Goal: Task Accomplishment & Management: Use online tool/utility

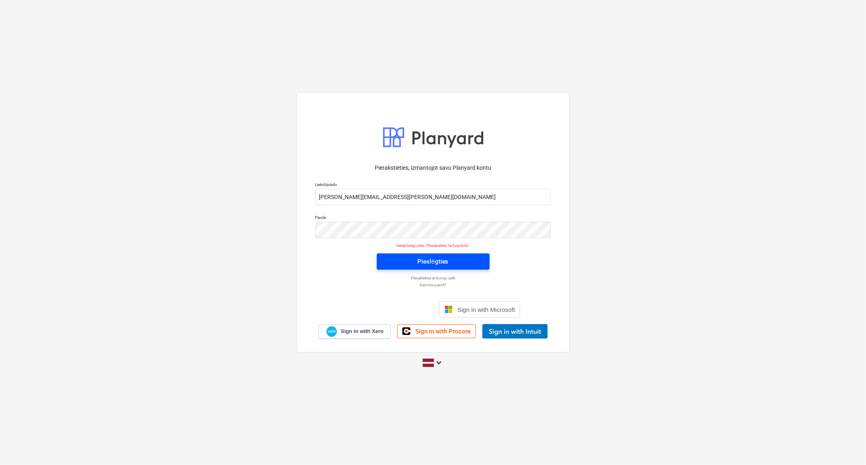
click at [390, 261] on span "Pieslēgties" at bounding box center [432, 261] width 93 height 11
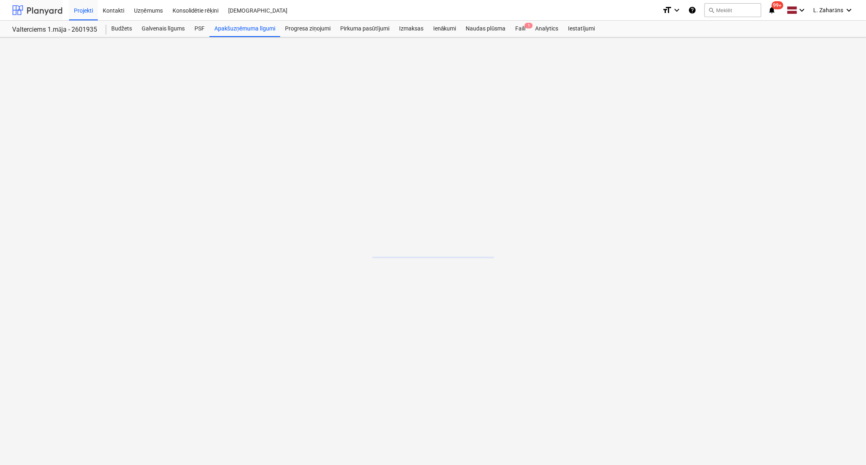
click at [44, 9] on div at bounding box center [37, 10] width 50 height 20
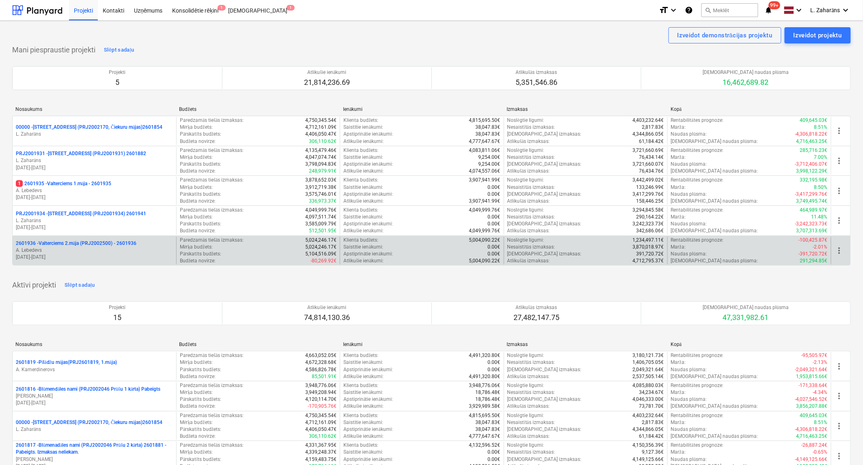
click at [63, 242] on p "2601936 - Valterciems 2.māja (PRJ2002500) - 2601936" at bounding box center [76, 243] width 121 height 7
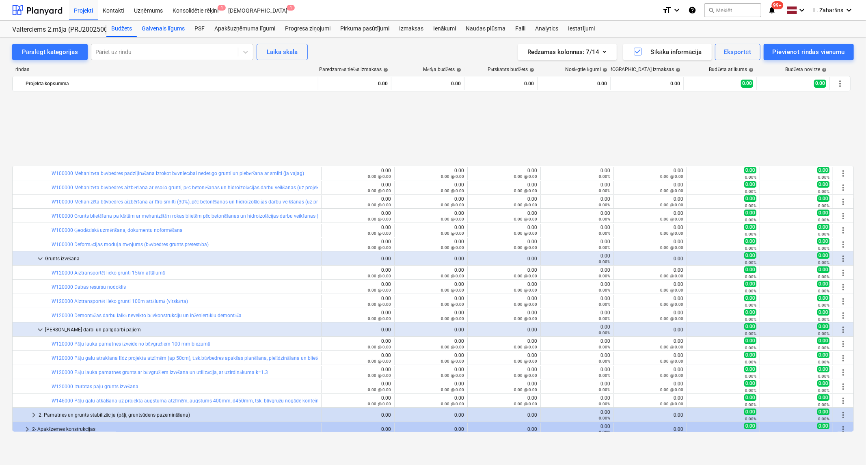
scroll to position [360, 0]
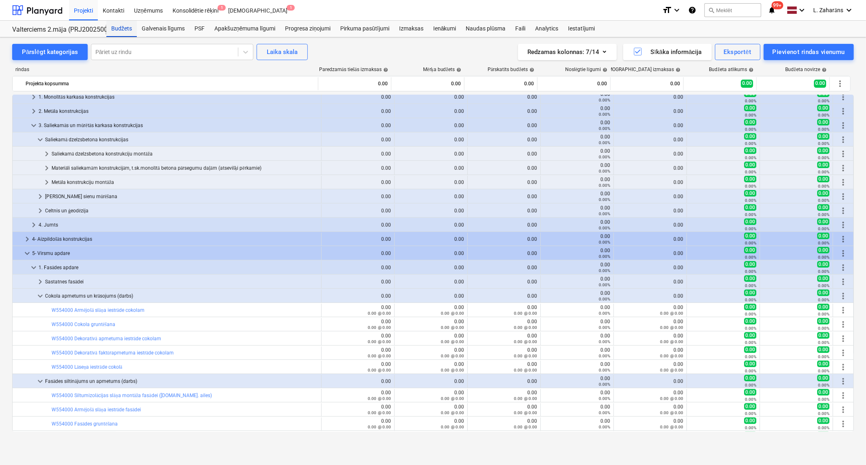
click at [120, 29] on div "Budžets" at bounding box center [121, 29] width 30 height 16
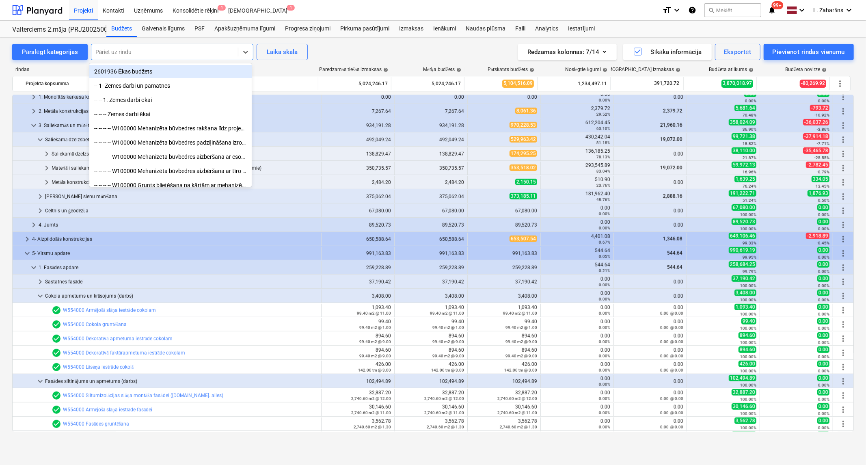
click at [137, 50] on div at bounding box center [164, 52] width 138 height 8
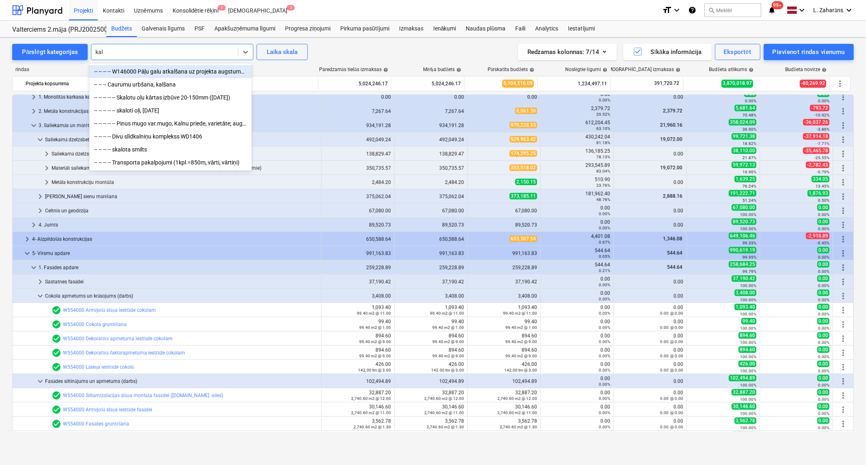
type input "kalš"
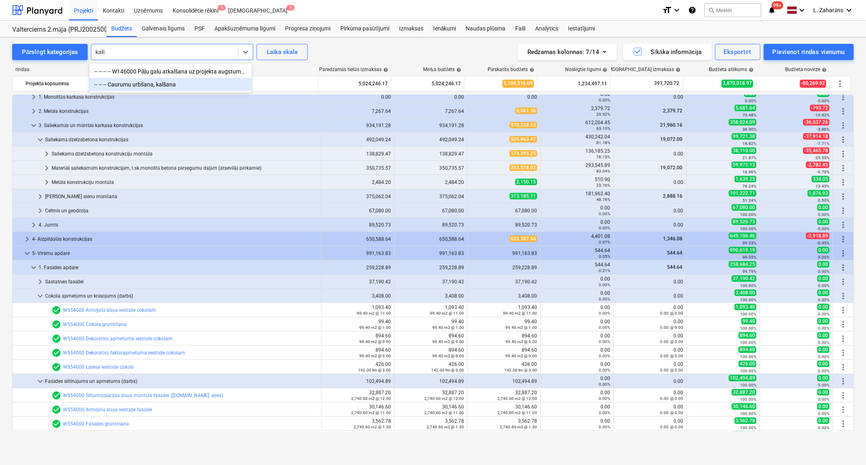
click at [160, 84] on div "-- -- -- Caurumu urbšana, kalšana" at bounding box center [170, 84] width 162 height 13
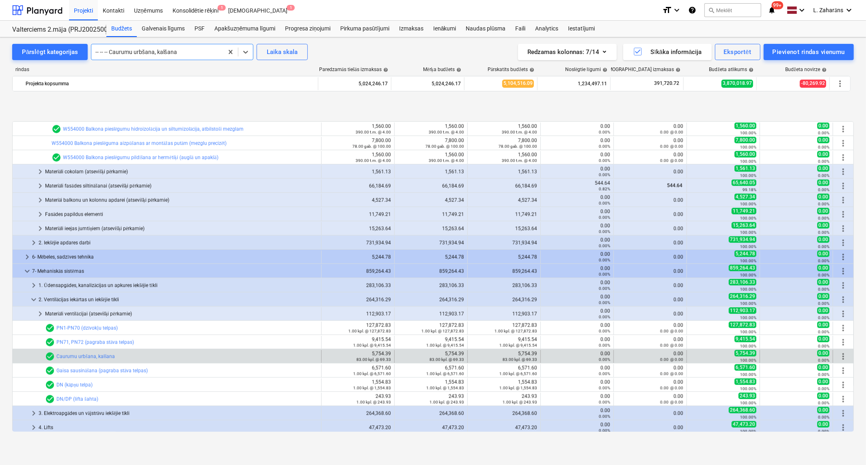
scroll to position [786, 0]
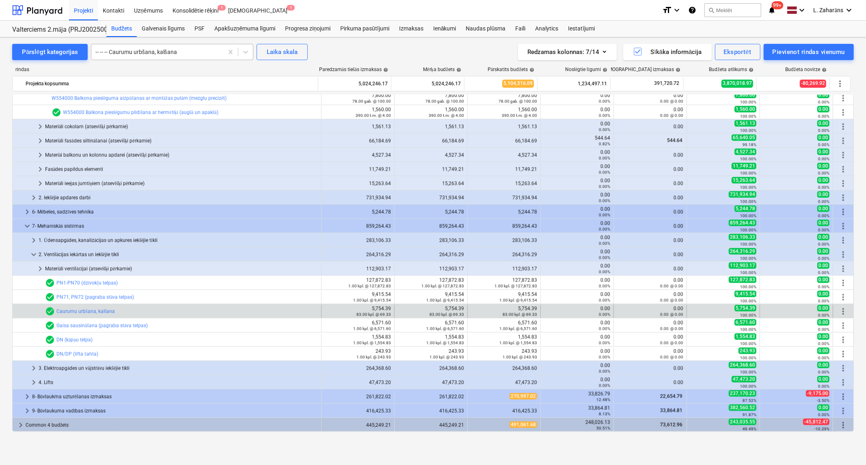
click at [147, 54] on div at bounding box center [157, 52] width 124 height 8
drag, startPoint x: 231, startPoint y: 52, endPoint x: 224, endPoint y: 52, distance: 6.9
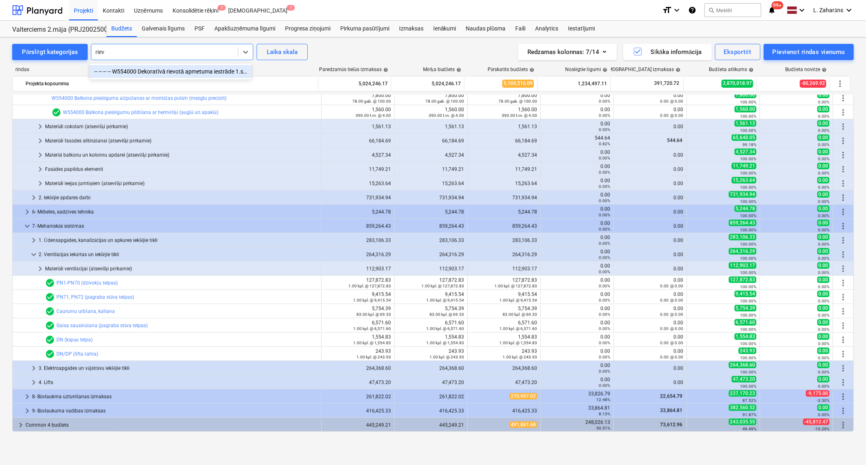
click at [97, 50] on input "riev" at bounding box center [100, 52] width 10 height 6
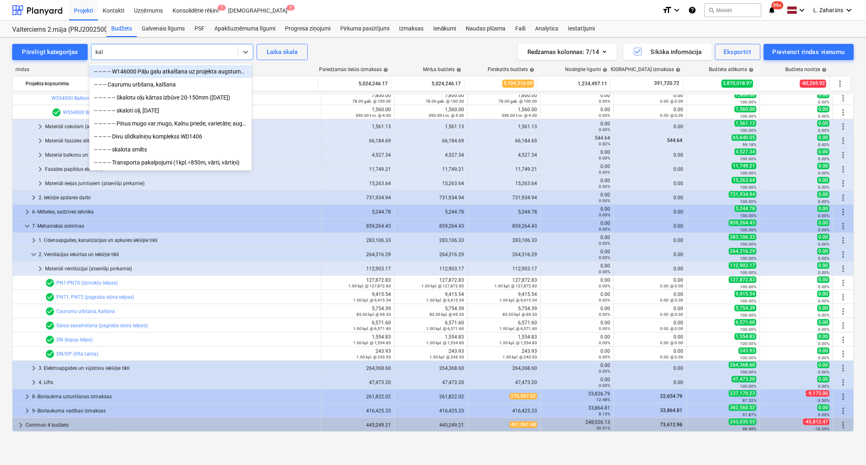
type input "kalš"
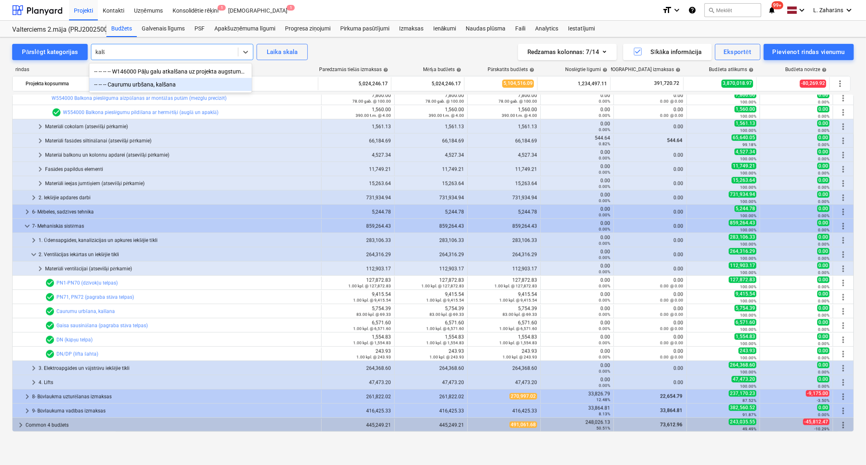
click at [155, 84] on div "-- -- -- Caurumu urbšana, kalšana" at bounding box center [170, 84] width 162 height 13
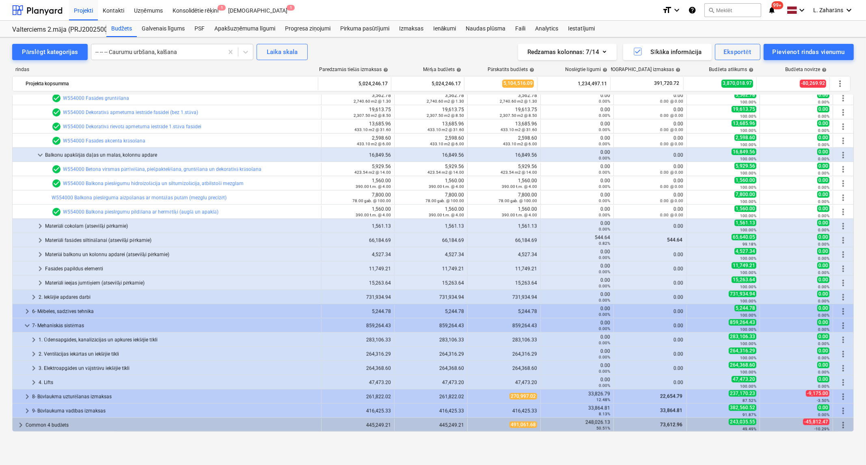
scroll to position [686, 0]
click at [34, 237] on div "keyboard_arrow_down Saliekamā dzelzsbetona konstrukcijas 492,049.24 492,049.24 …" at bounding box center [433, 263] width 842 height 337
click at [30, 341] on span "keyboard_arrow_right" at bounding box center [34, 340] width 10 height 10
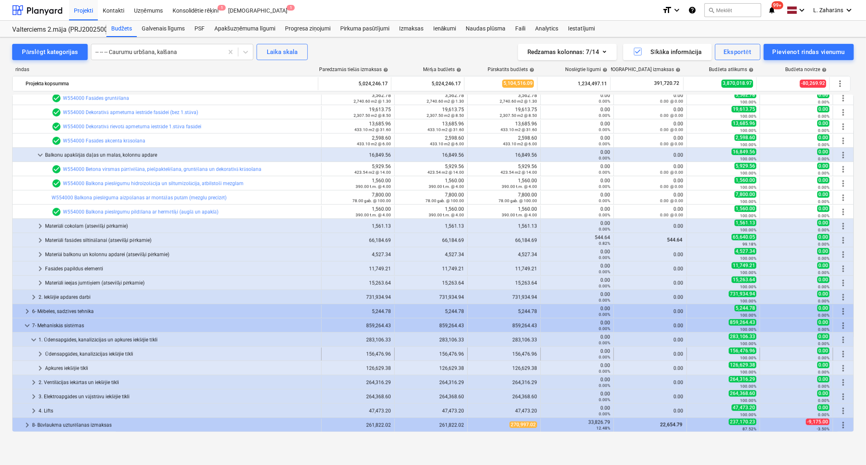
click at [39, 351] on span "keyboard_arrow_right" at bounding box center [40, 354] width 10 height 10
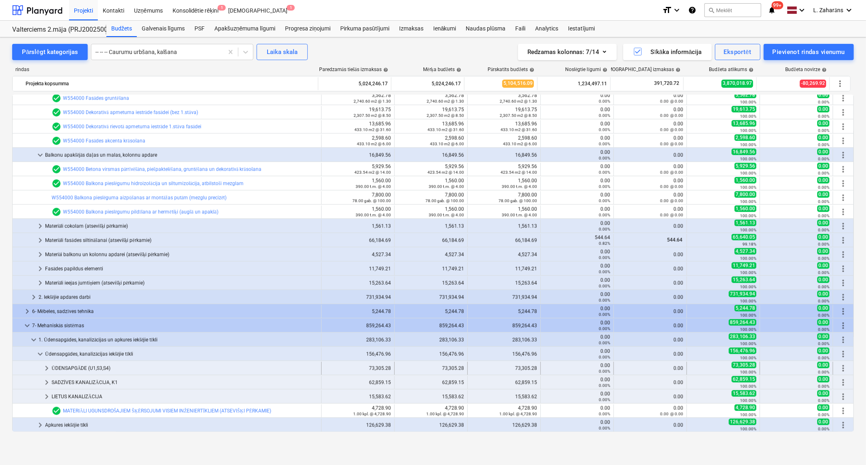
click at [47, 366] on span "keyboard_arrow_right" at bounding box center [47, 368] width 10 height 10
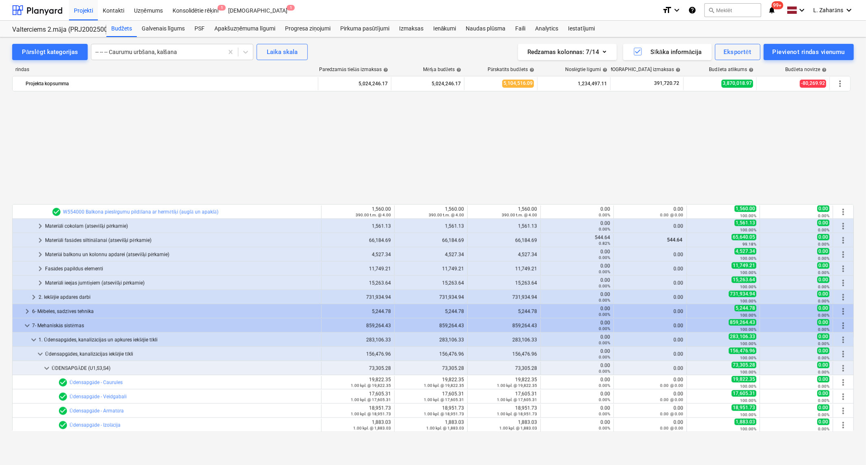
scroll to position [821, 0]
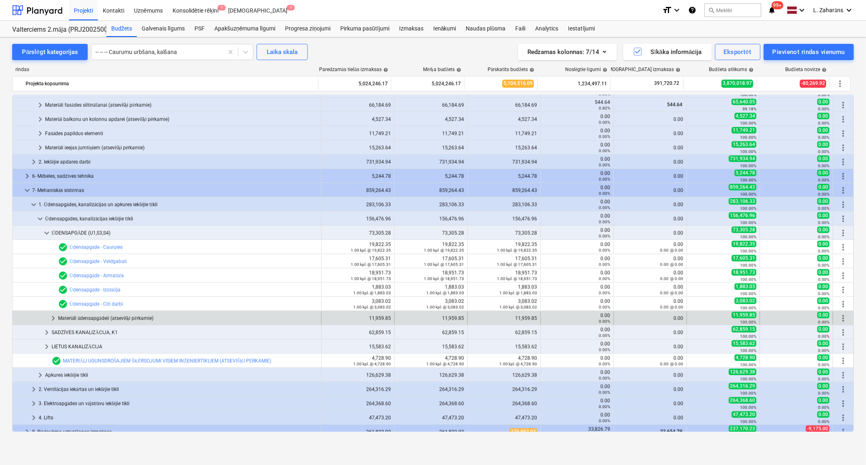
click at [50, 318] on span "keyboard_arrow_right" at bounding box center [53, 318] width 10 height 10
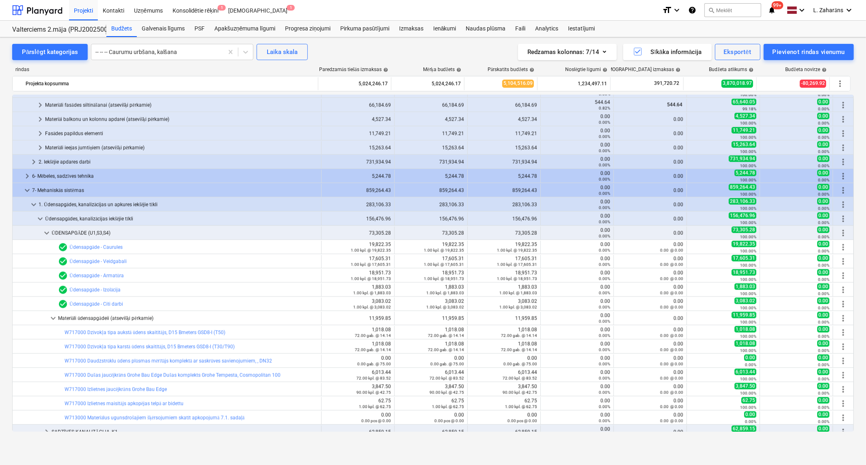
scroll to position [866, 0]
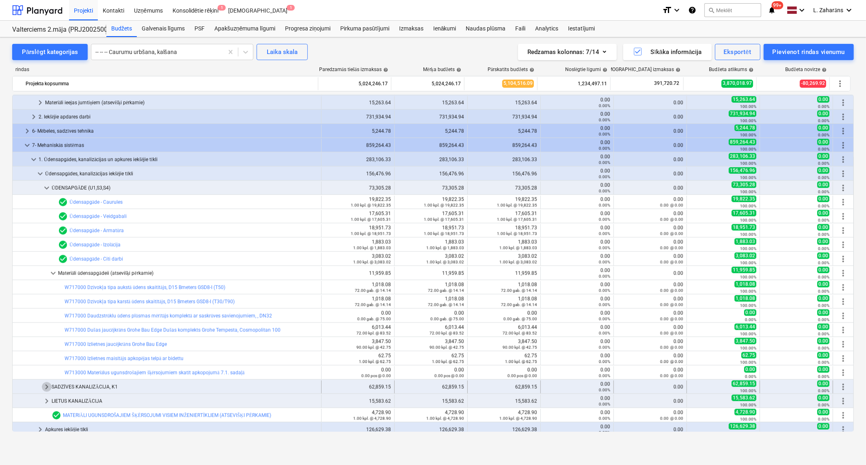
click at [49, 386] on span "keyboard_arrow_right" at bounding box center [47, 387] width 10 height 10
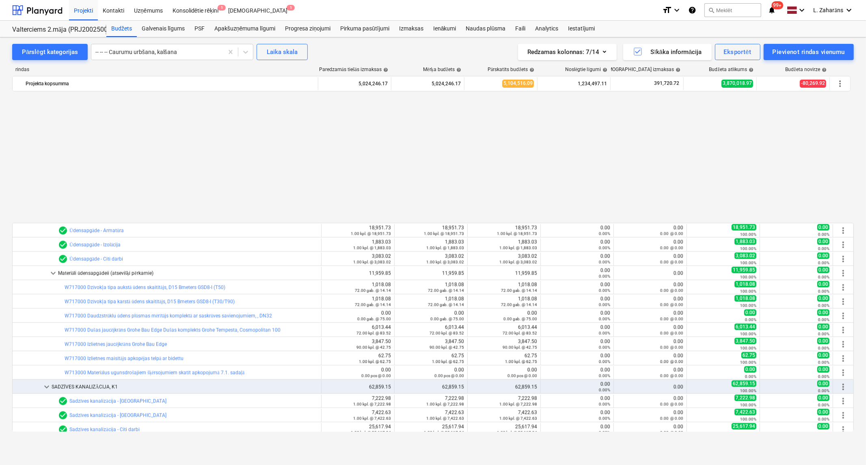
scroll to position [1013, 0]
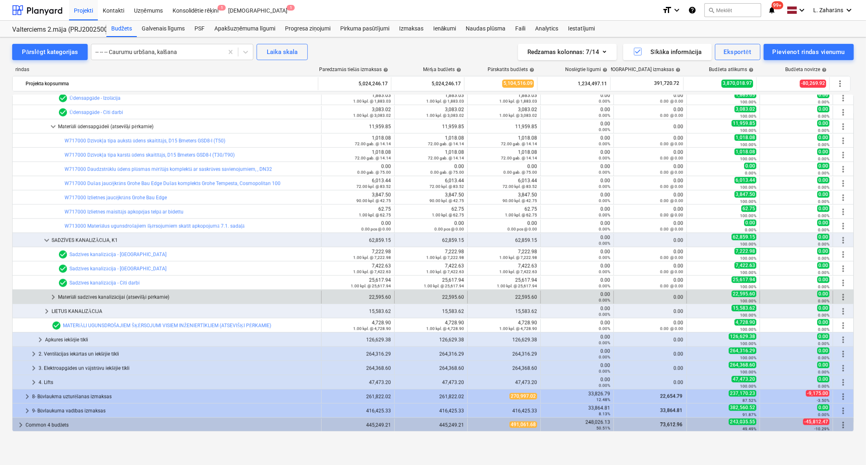
click at [54, 298] on span "keyboard_arrow_right" at bounding box center [53, 297] width 10 height 10
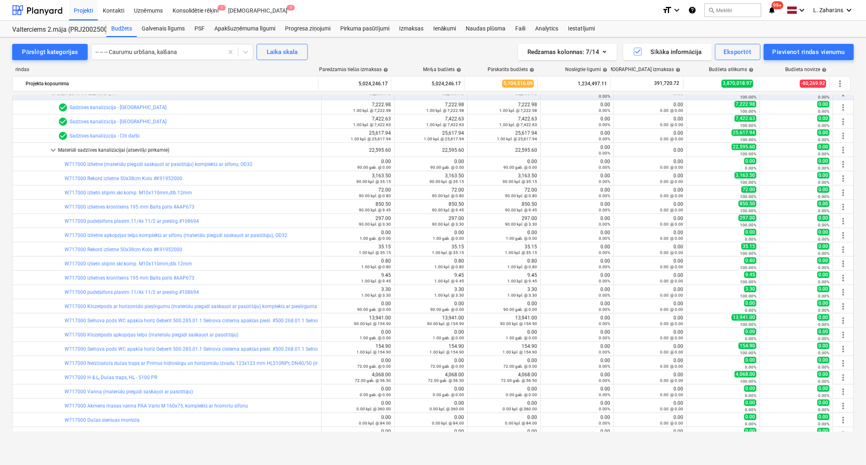
scroll to position [1311, 0]
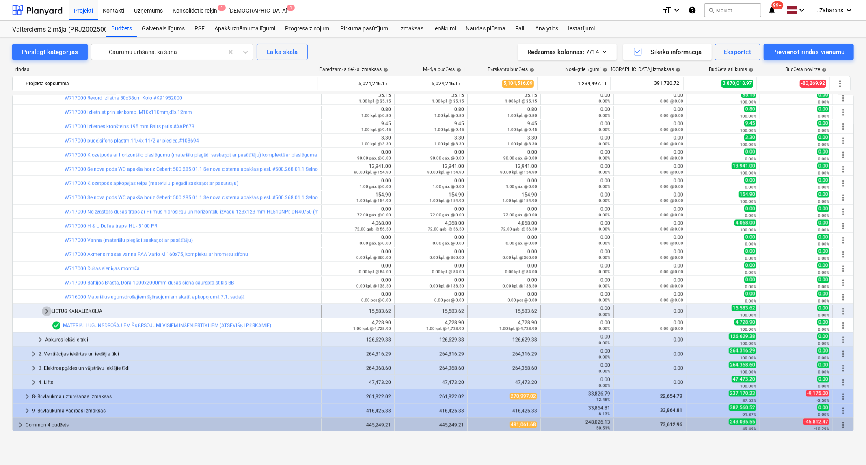
click at [49, 311] on span "keyboard_arrow_right" at bounding box center [47, 312] width 10 height 10
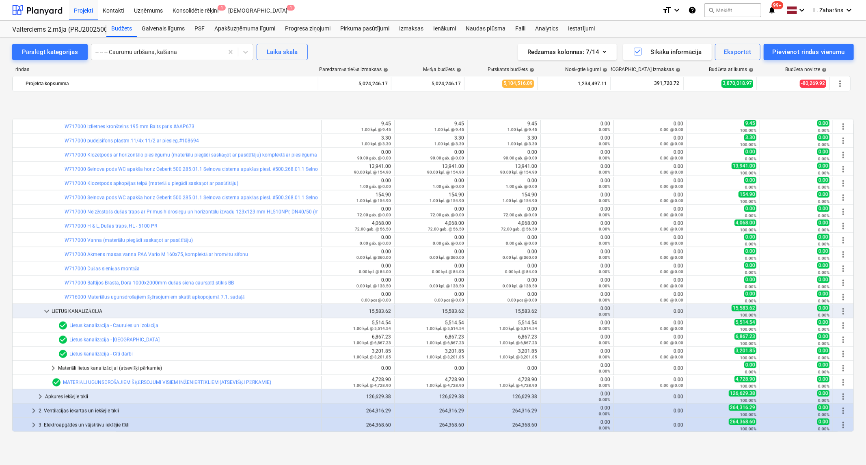
scroll to position [1356, 0]
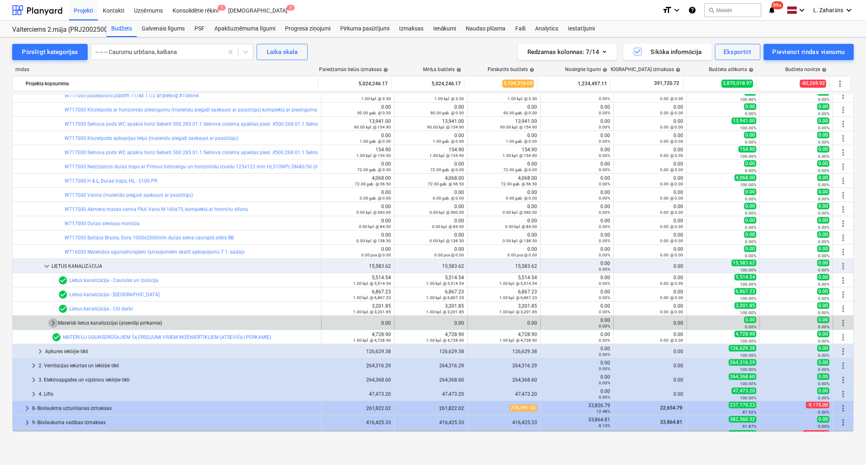
click at [52, 323] on span "keyboard_arrow_right" at bounding box center [53, 323] width 10 height 10
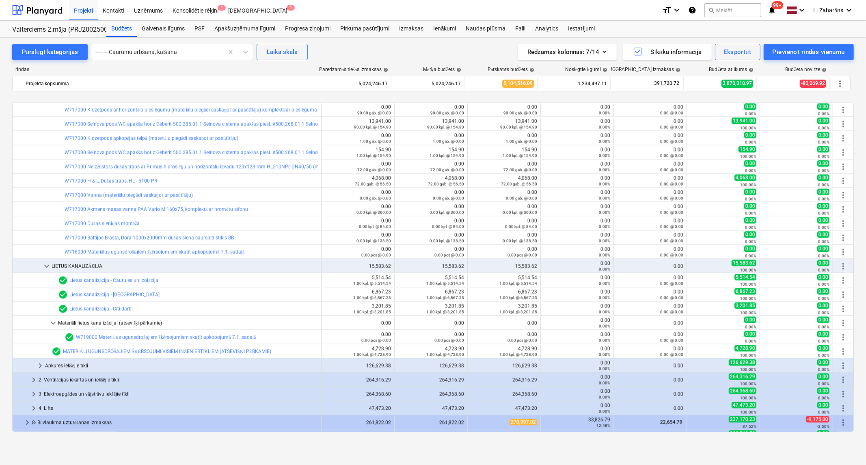
scroll to position [1382, 0]
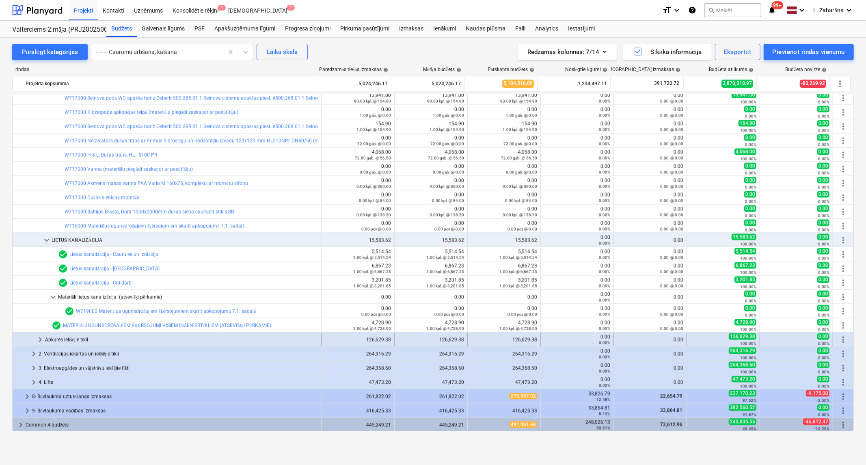
click at [41, 339] on span "keyboard_arrow_right" at bounding box center [40, 340] width 10 height 10
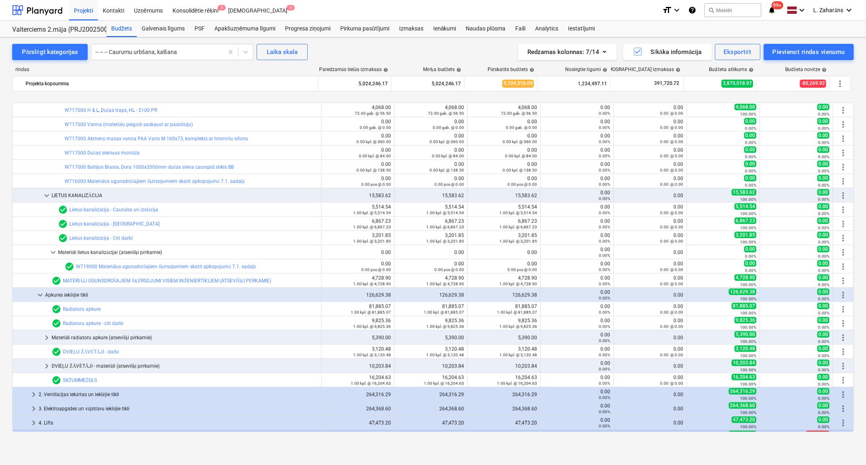
scroll to position [1468, 0]
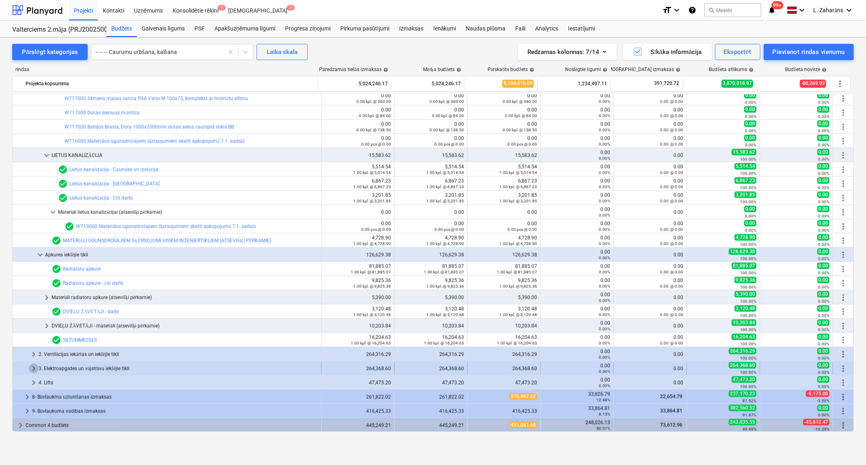
click at [32, 366] on span "keyboard_arrow_right" at bounding box center [34, 368] width 10 height 10
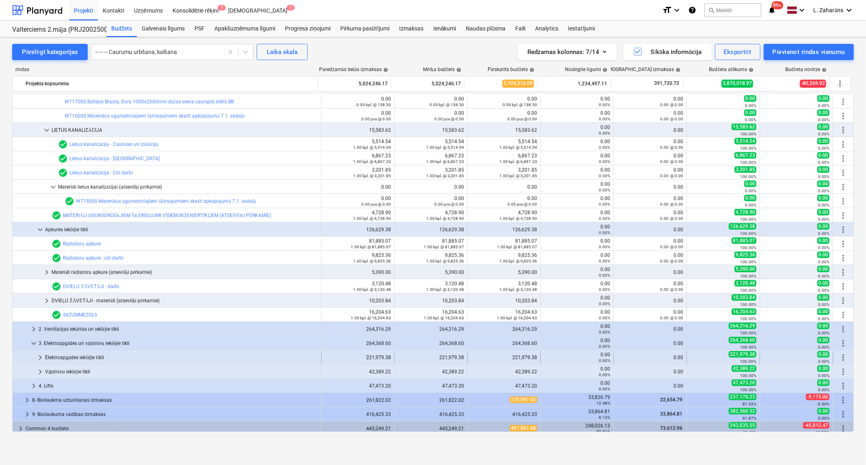
scroll to position [1496, 0]
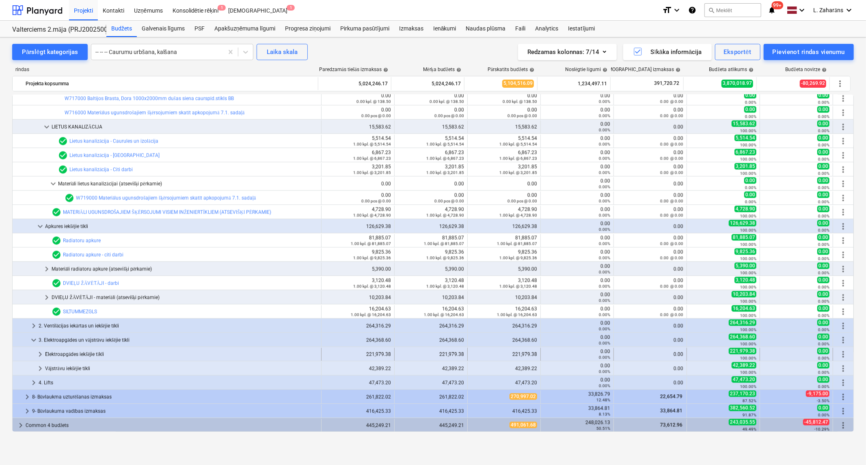
click at [39, 355] on span "keyboard_arrow_right" at bounding box center [40, 354] width 10 height 10
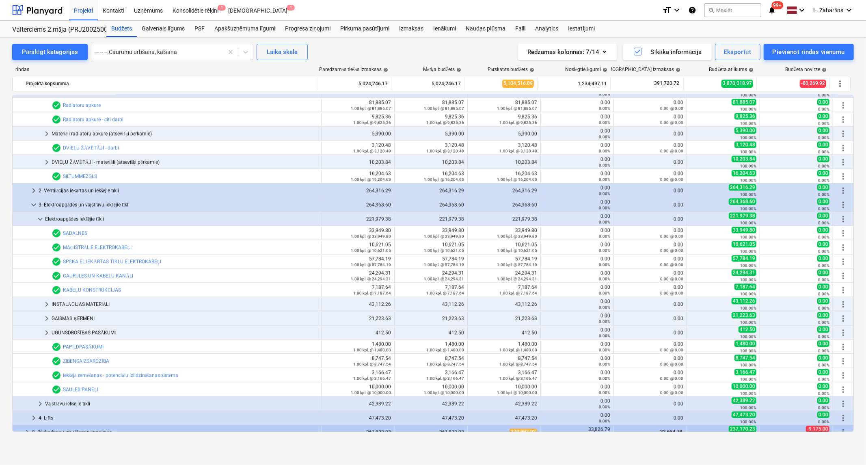
scroll to position [1666, 0]
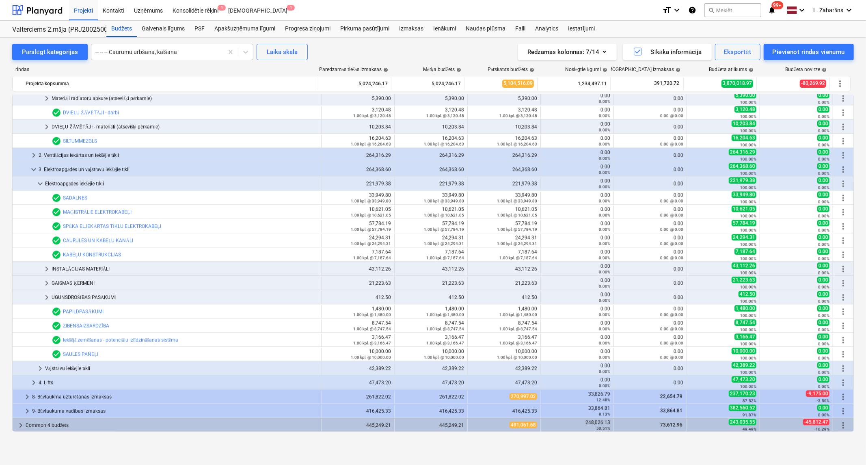
click at [179, 53] on div at bounding box center [157, 52] width 124 height 8
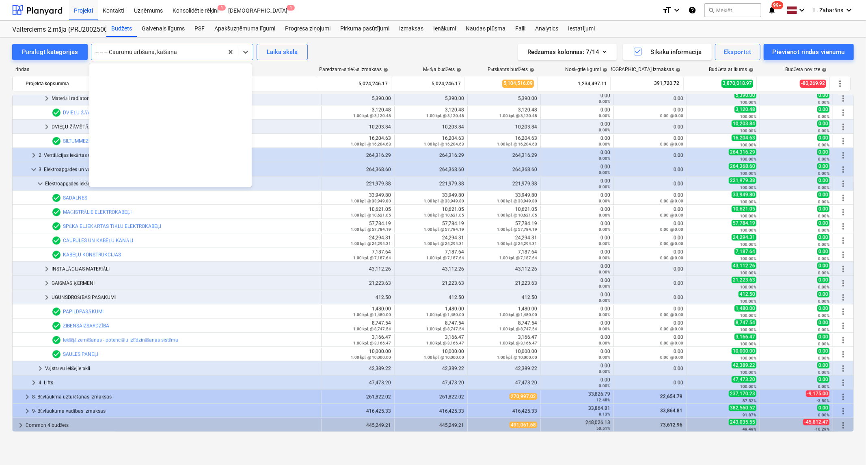
click at [179, 53] on div at bounding box center [157, 52] width 124 height 8
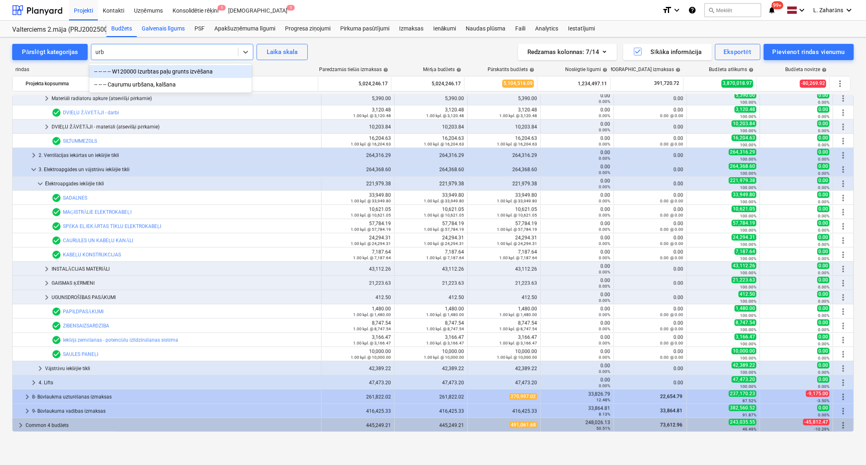
type input "urb"
click at [122, 50] on div at bounding box center [164, 52] width 138 height 8
drag, startPoint x: 136, startPoint y: 53, endPoint x: 130, endPoint y: 54, distance: 6.1
click at [136, 53] on div at bounding box center [164, 52] width 138 height 8
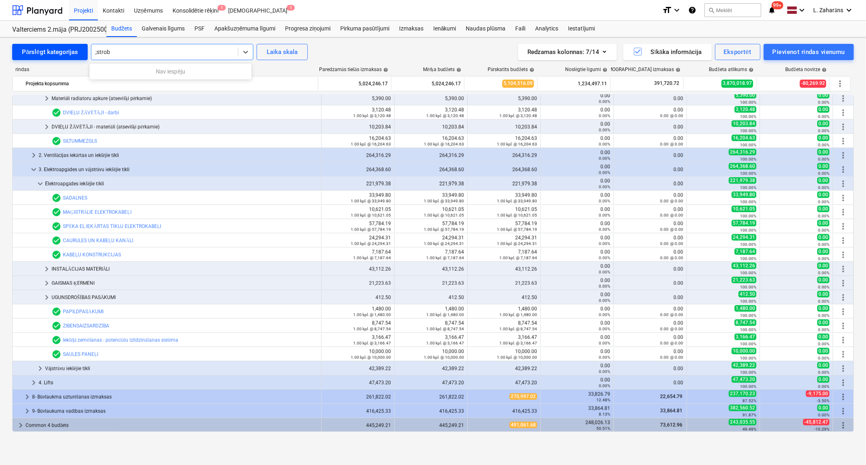
drag, startPoint x: 98, startPoint y: 50, endPoint x: 80, endPoint y: 44, distance: 19.4
click at [80, 45] on div "Pārslēgt kategorijas 0 results available for search term ;strob. Use Up and Dow…" at bounding box center [160, 52] width 296 height 16
type input "štrob"
click at [209, 41] on div "Pārslēgt kategorijas Pāriet uz rindu Laika skala Redzamas kolonnas : 7/14 Sīkāk…" at bounding box center [433, 242] width 866 height 410
click at [206, 48] on div at bounding box center [164, 52] width 138 height 8
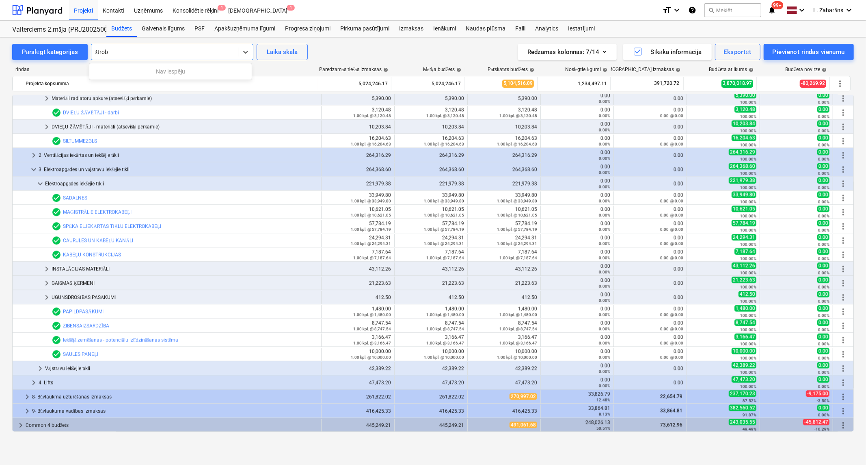
type input "štrob"
click at [177, 52] on div at bounding box center [164, 52] width 138 height 9
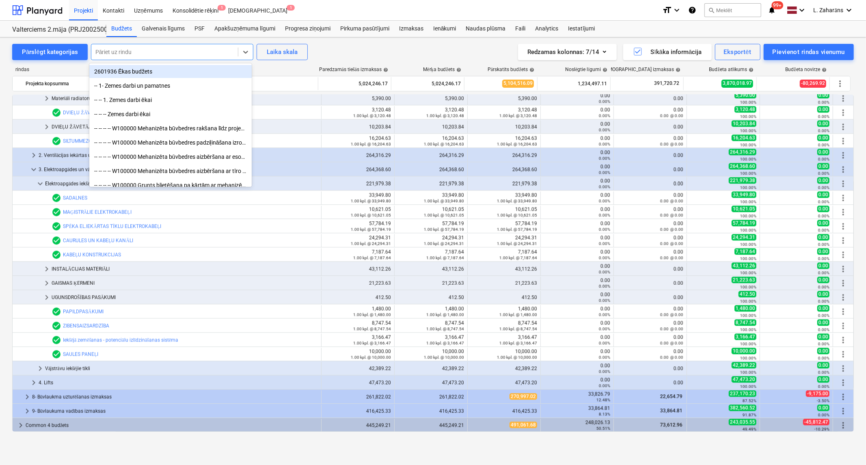
click at [177, 52] on div at bounding box center [164, 52] width 138 height 8
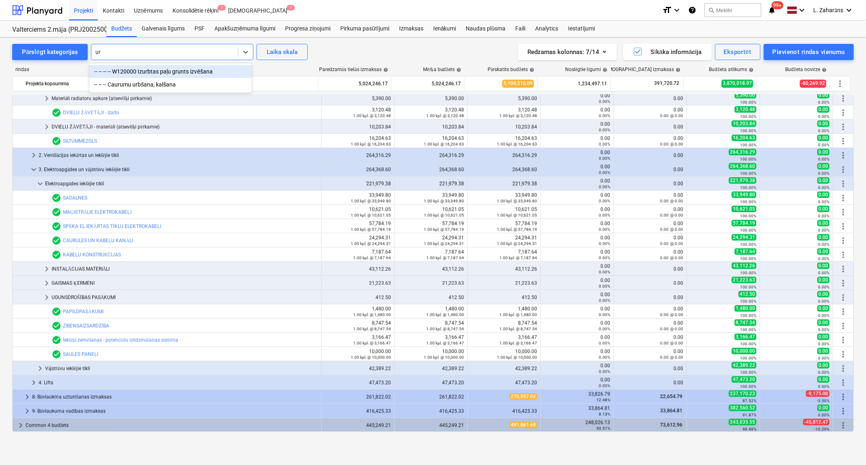
type input "u"
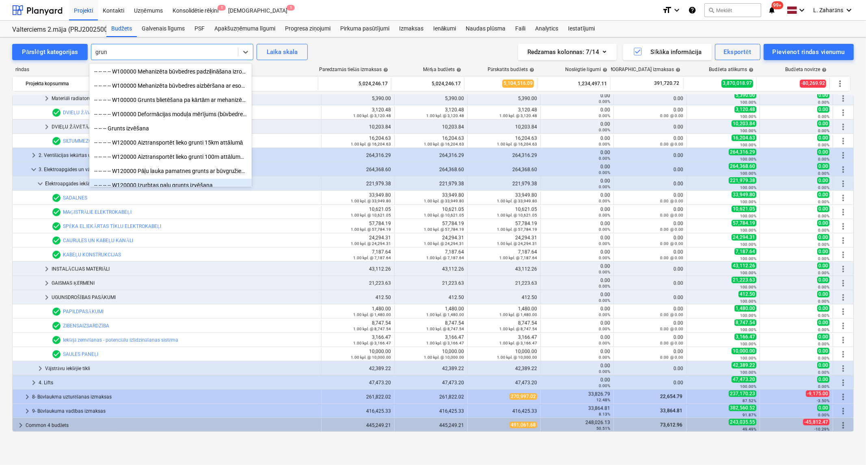
type input "grunt"
click at [157, 51] on div at bounding box center [164, 52] width 138 height 8
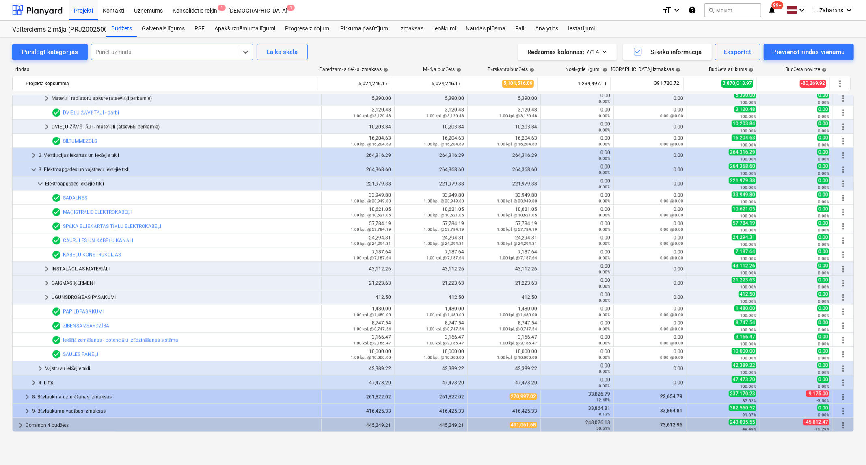
click at [157, 51] on div at bounding box center [164, 52] width 138 height 8
drag, startPoint x: 91, startPoint y: 55, endPoint x: 95, endPoint y: 55, distance: 4.5
click at [91, 55] on div "Pāriet uz rindu" at bounding box center [164, 51] width 147 height 11
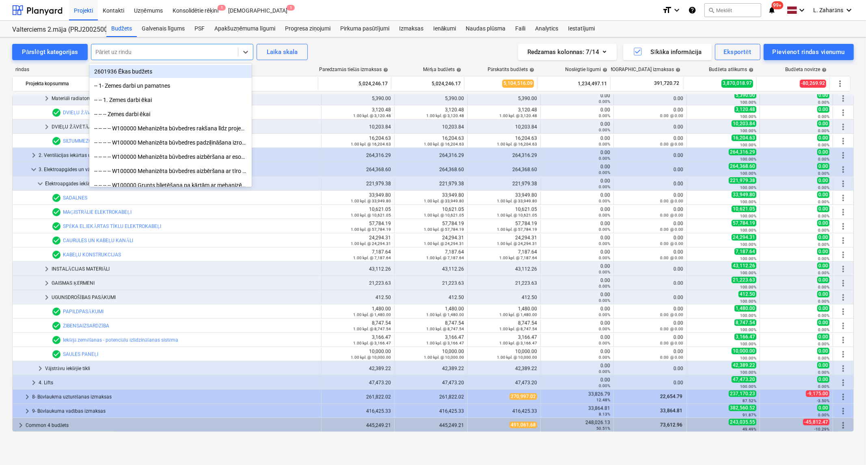
click at [96, 55] on div at bounding box center [164, 52] width 138 height 8
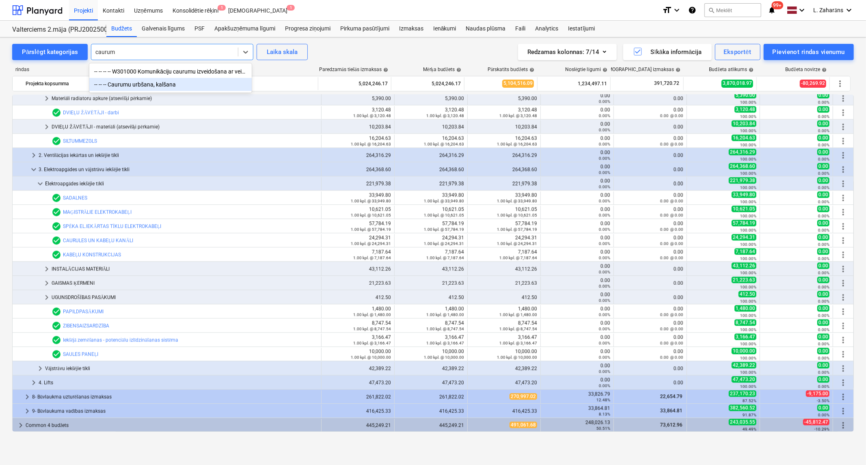
type input "caurum"
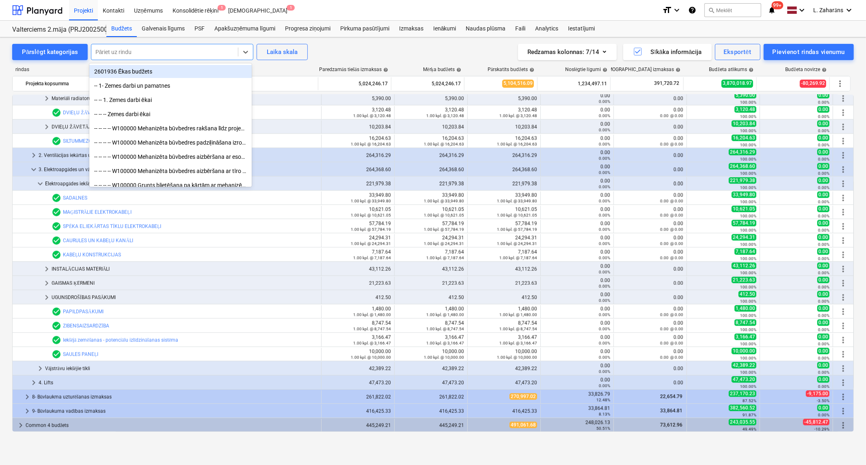
click at [132, 52] on div at bounding box center [164, 52] width 138 height 8
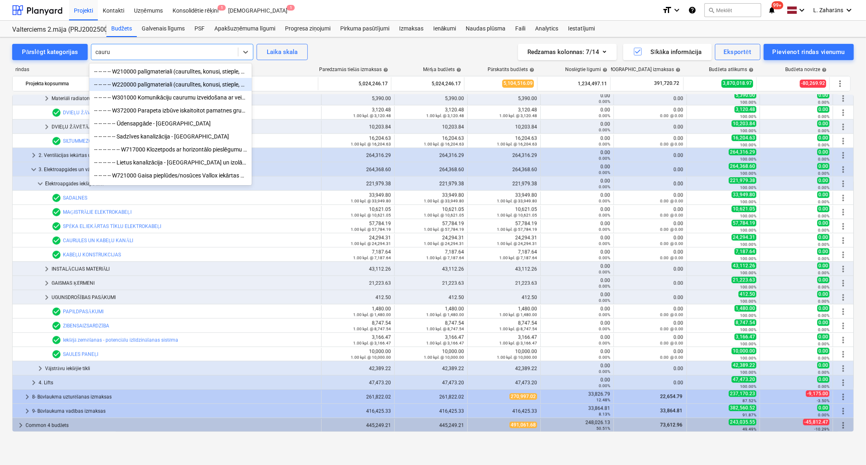
type input "caurum"
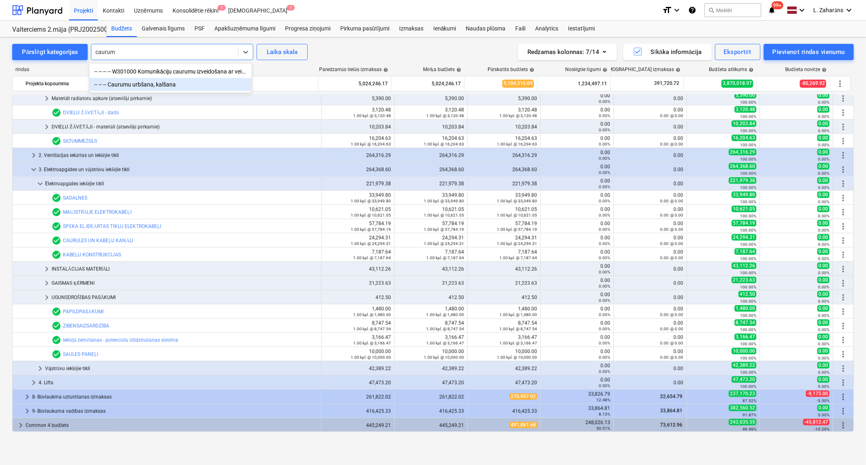
click at [153, 84] on div "-- -- -- Caurumu urbšana, kalšana" at bounding box center [170, 84] width 162 height 13
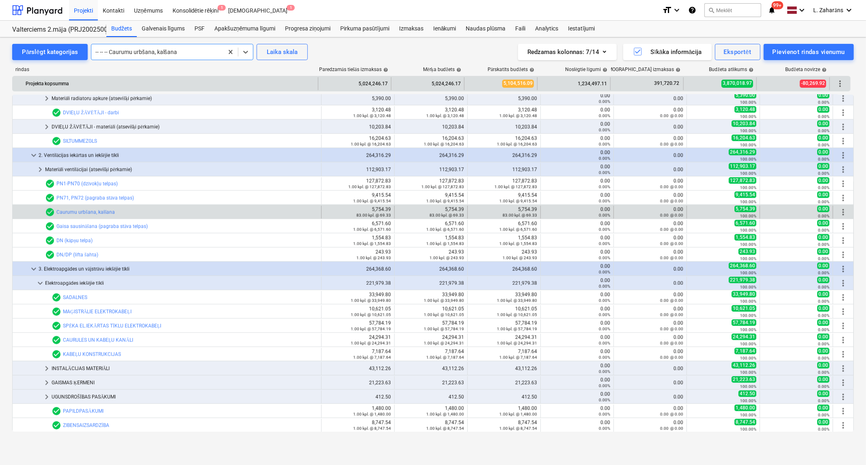
scroll to position [1766, 0]
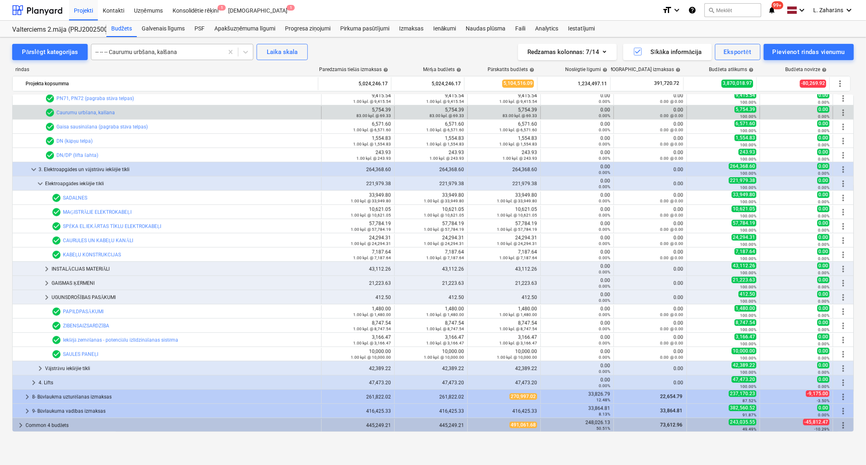
click at [137, 53] on div at bounding box center [157, 52] width 124 height 8
click at [137, 52] on div at bounding box center [157, 52] width 124 height 8
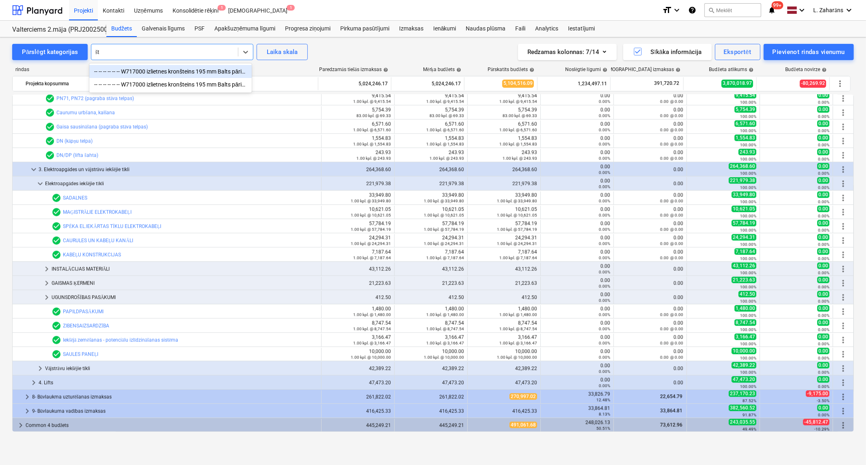
type input "š"
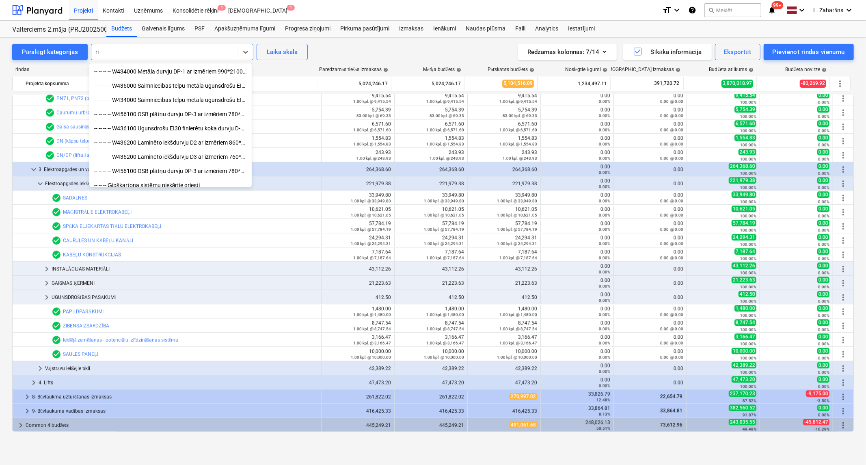
type input "r"
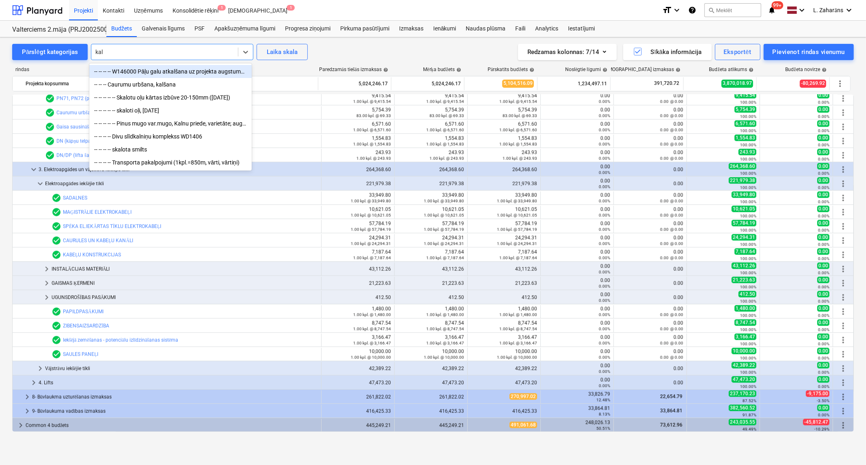
type input "kalš"
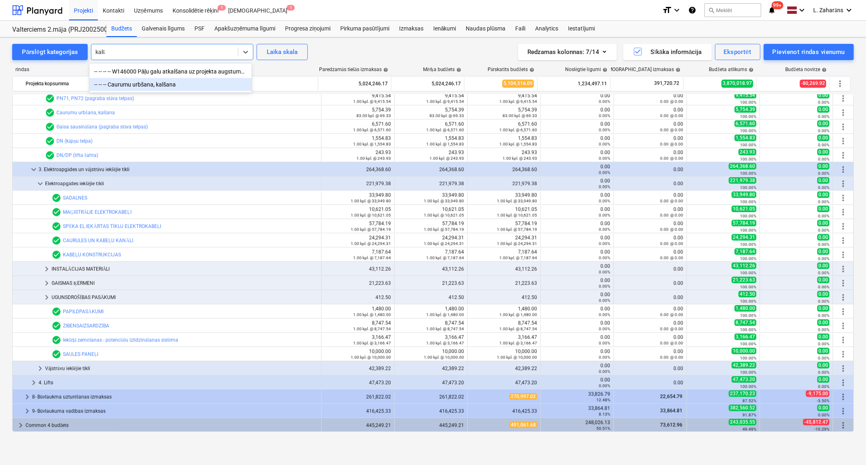
click at [187, 86] on div "-- -- -- Caurumu urbšana, kalšana" at bounding box center [170, 84] width 162 height 13
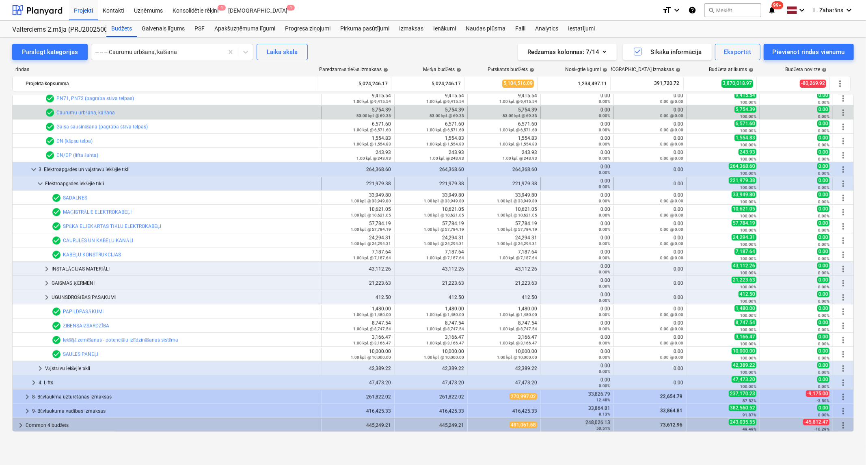
scroll to position [1675, 0]
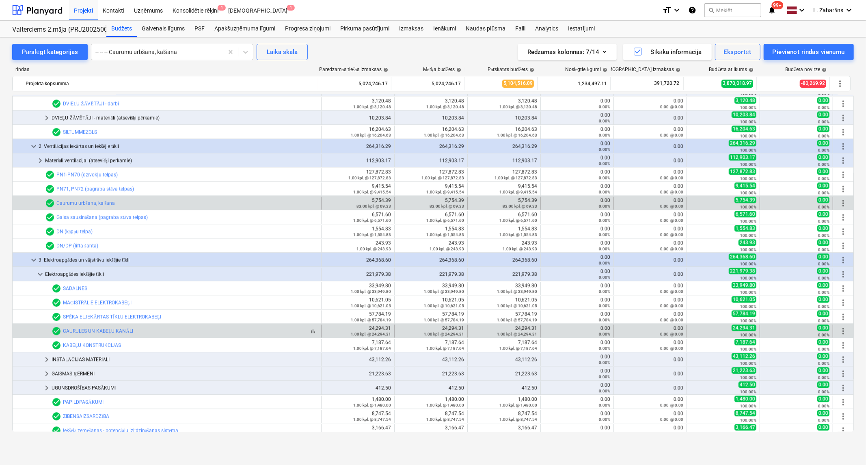
click at [57, 332] on span "check_circle" at bounding box center [57, 331] width 10 height 10
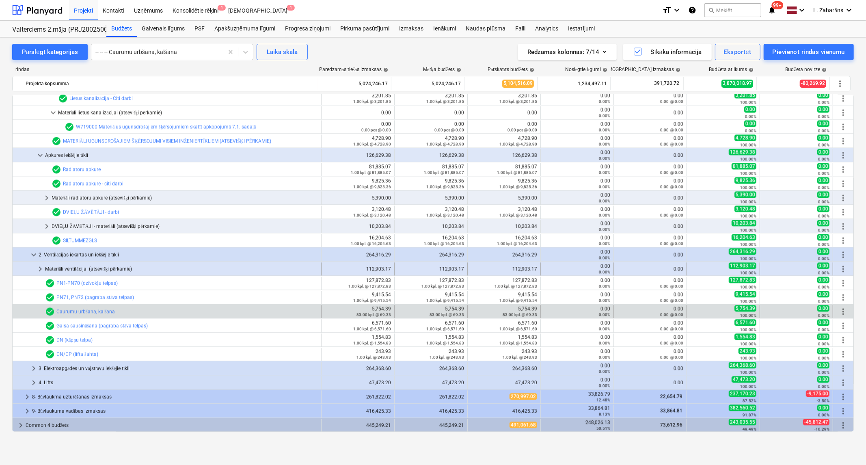
scroll to position [1567, 0]
click at [30, 367] on span "keyboard_arrow_right" at bounding box center [34, 368] width 10 height 10
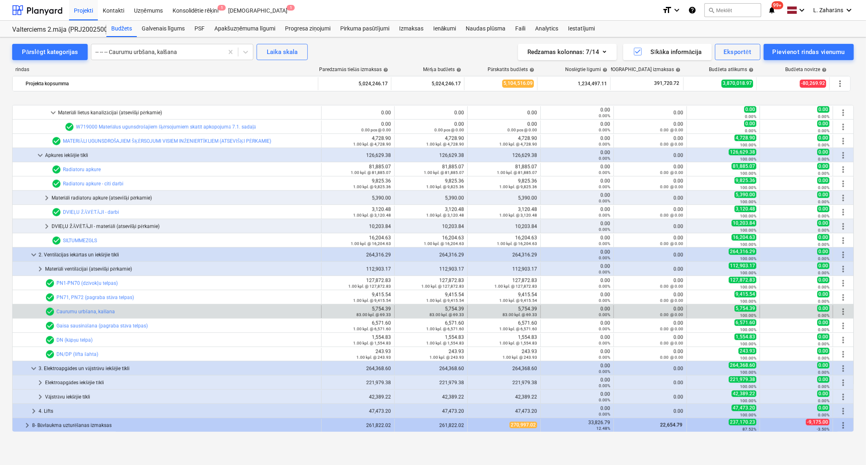
scroll to position [1595, 0]
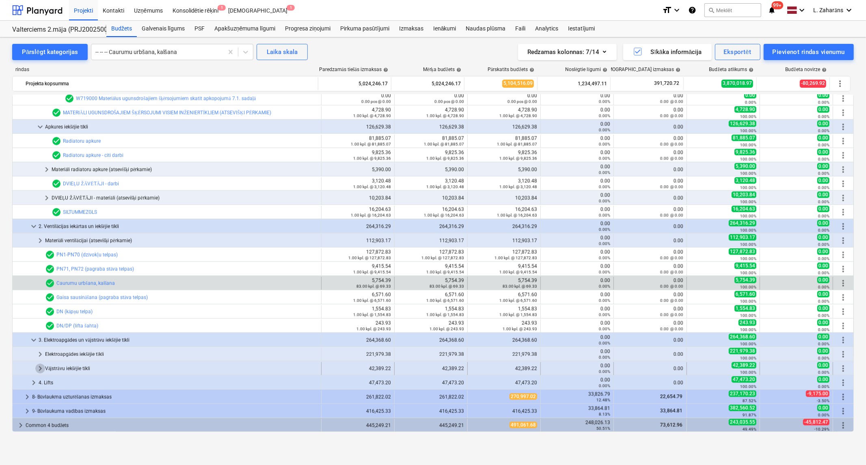
click at [39, 367] on span "keyboard_arrow_right" at bounding box center [40, 368] width 10 height 10
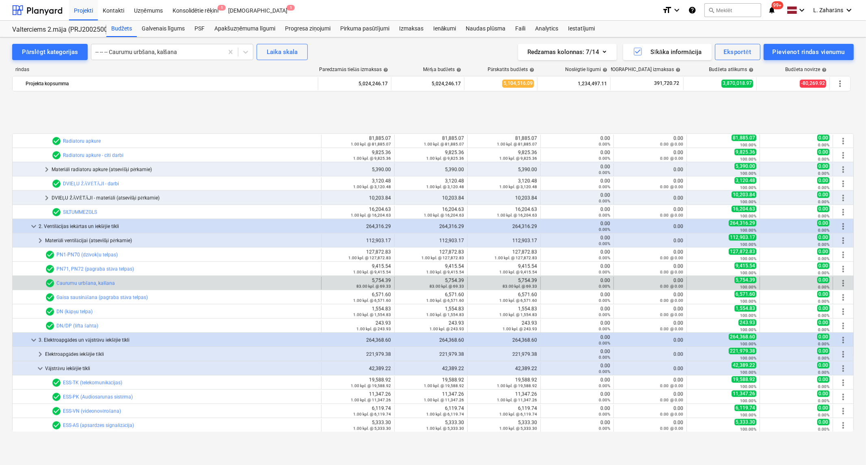
scroll to position [1666, 0]
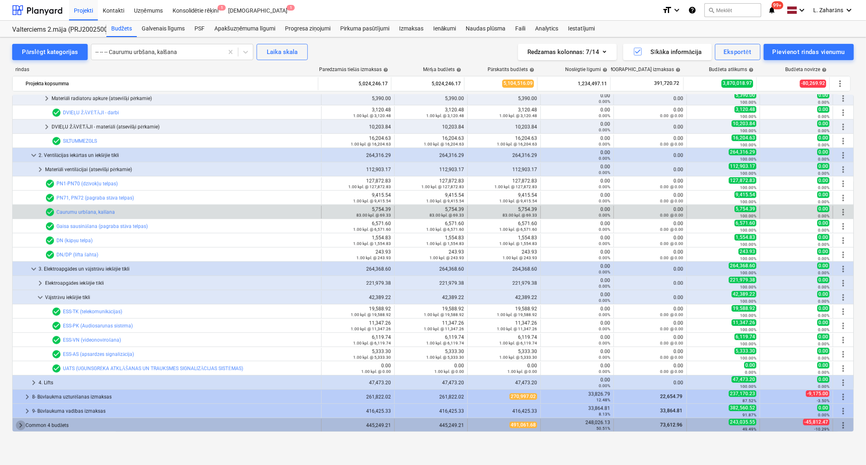
click at [21, 423] on span "keyboard_arrow_right" at bounding box center [21, 425] width 10 height 10
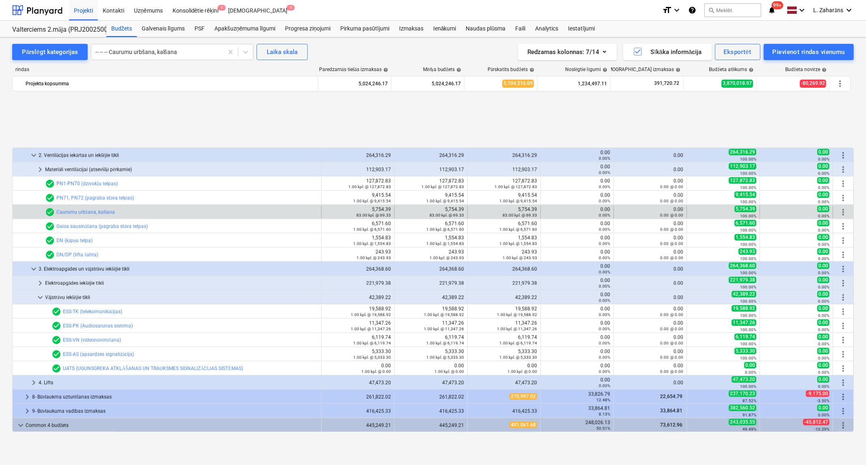
scroll to position [1738, 0]
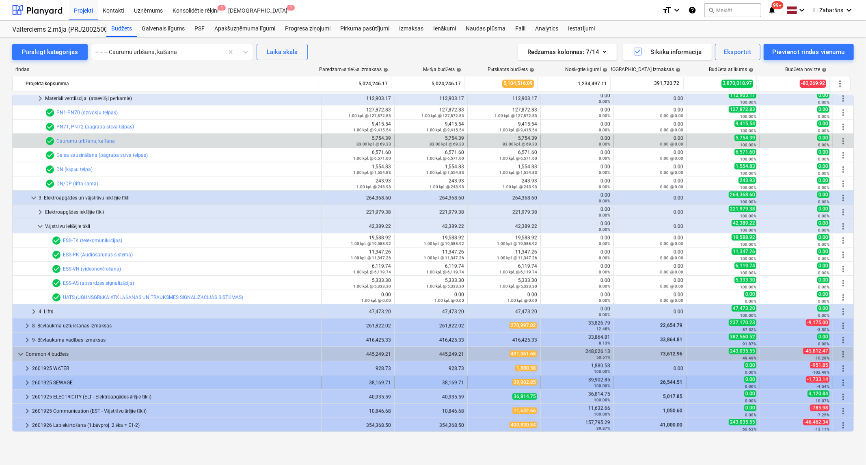
click at [27, 382] on span "keyboard_arrow_right" at bounding box center [27, 383] width 10 height 10
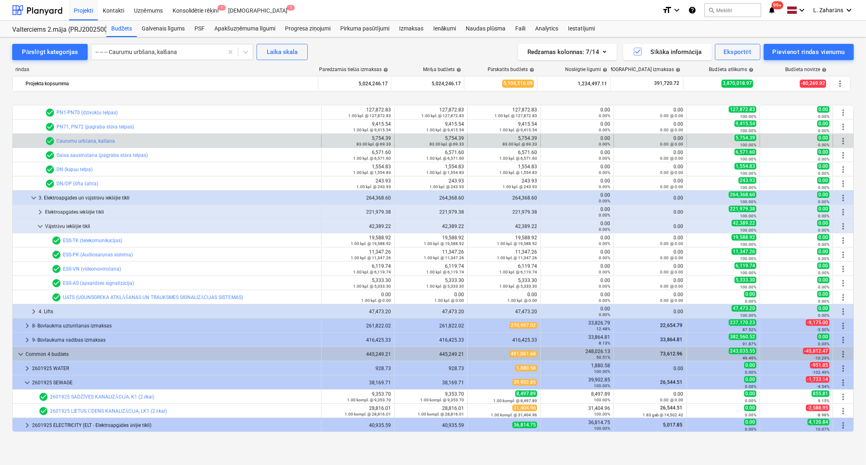
scroll to position [1766, 0]
